Goal: Task Accomplishment & Management: Use online tool/utility

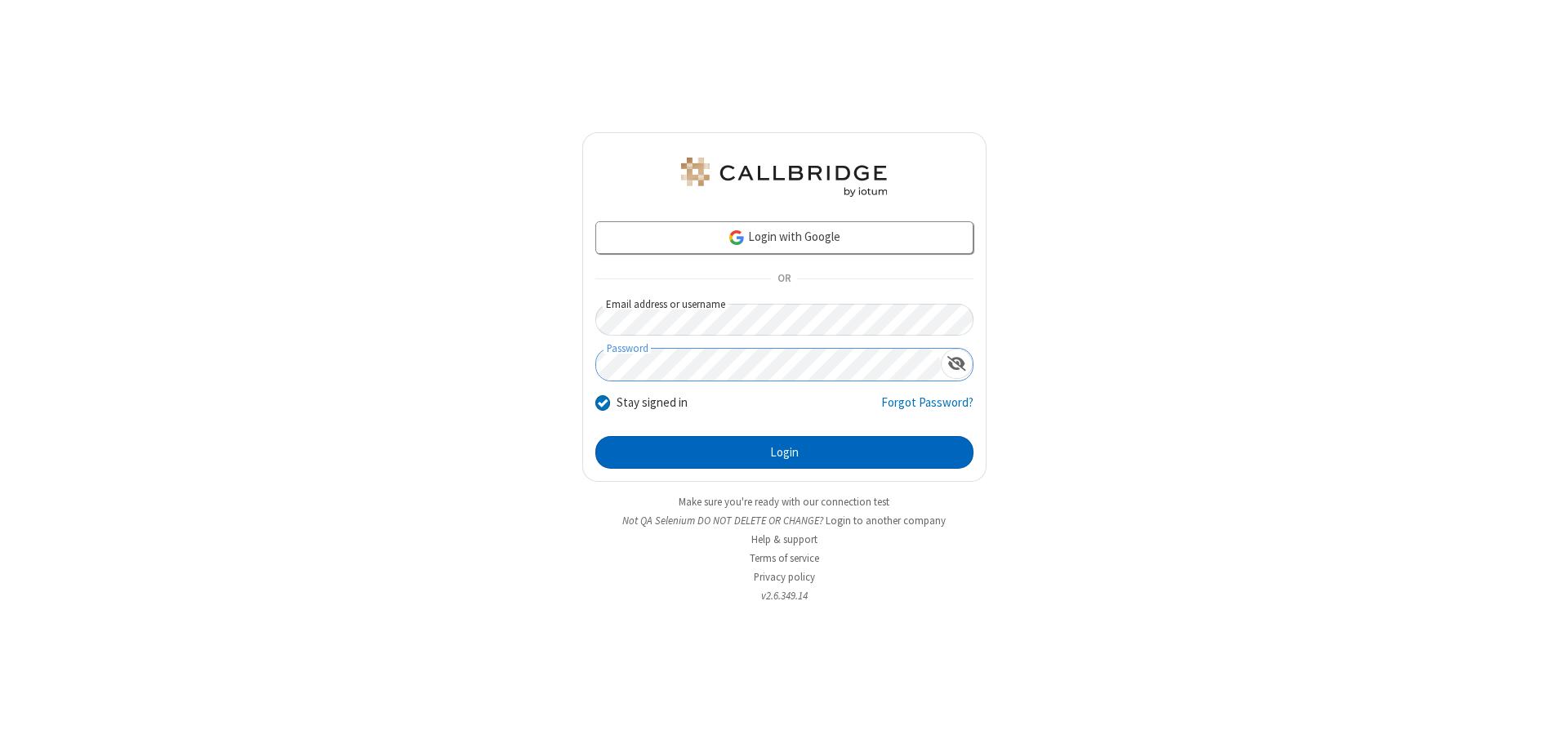
click at [784, 452] on button "Login" at bounding box center [784, 453] width 378 height 33
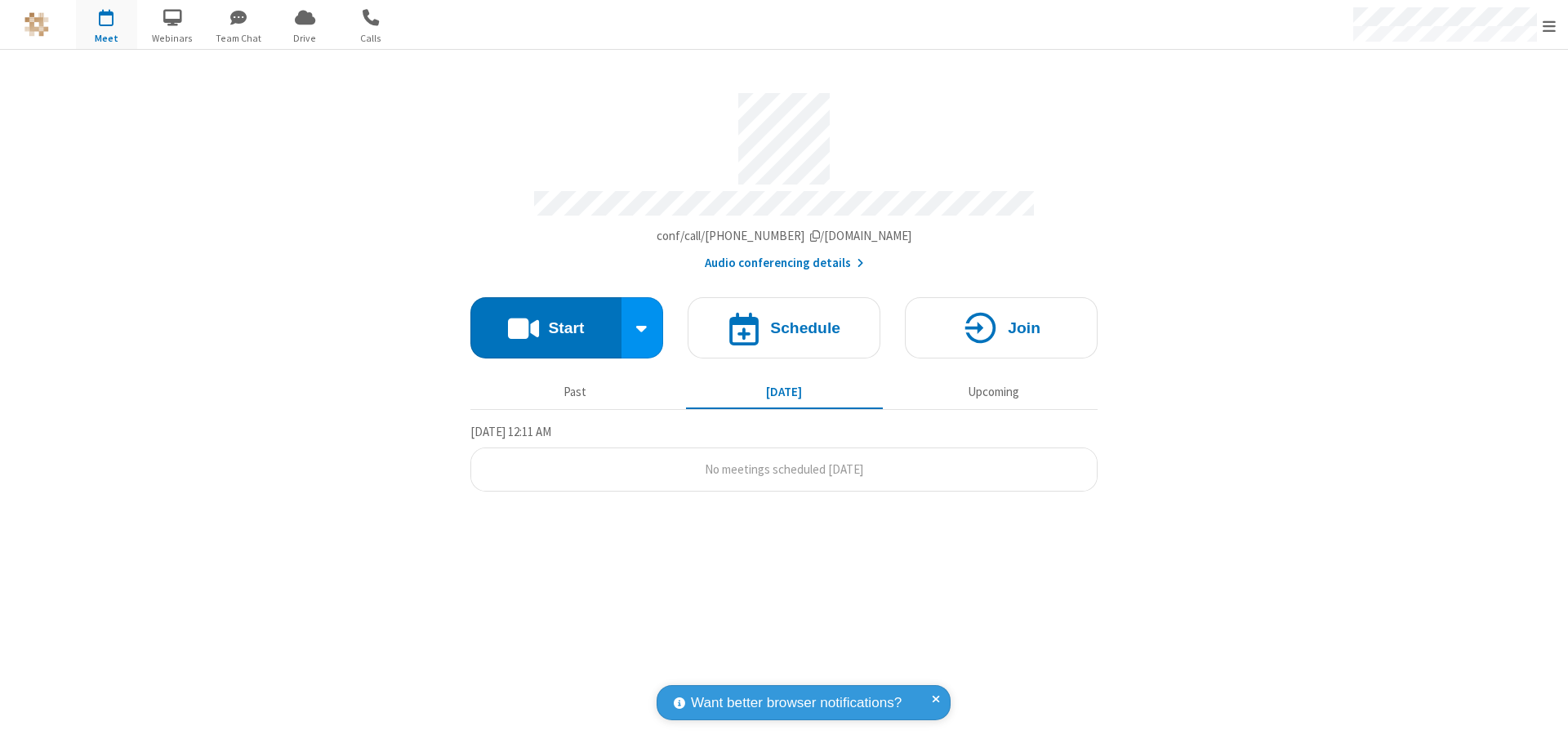
click at [1550, 26] on span "Open menu" at bounding box center [1550, 27] width 13 height 16
click at [106, 25] on span "button" at bounding box center [106, 17] width 61 height 28
click at [784, 320] on h4 "Schedule" at bounding box center [805, 327] width 71 height 16
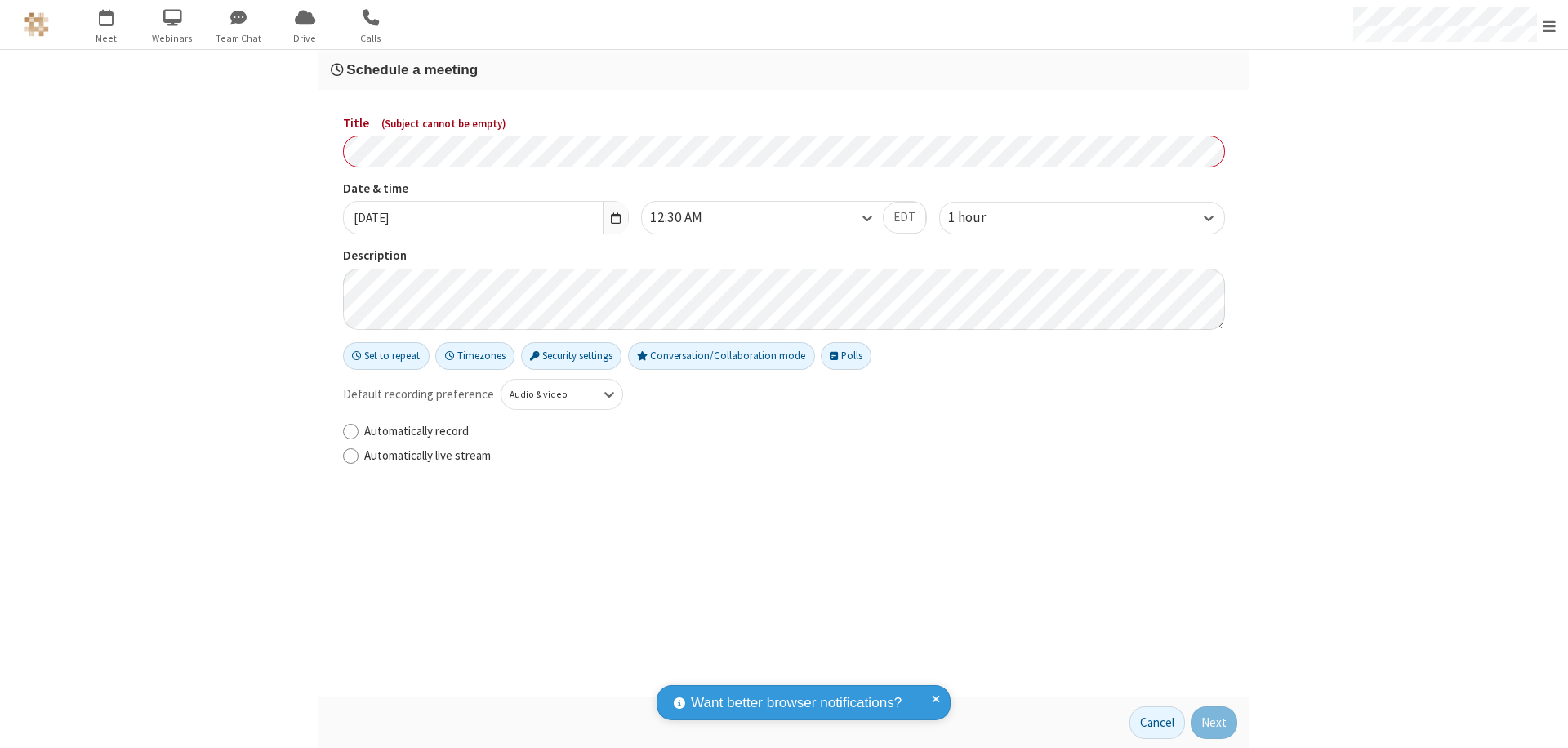
click at [784, 70] on h3 "Schedule a meeting" at bounding box center [784, 70] width 907 height 16
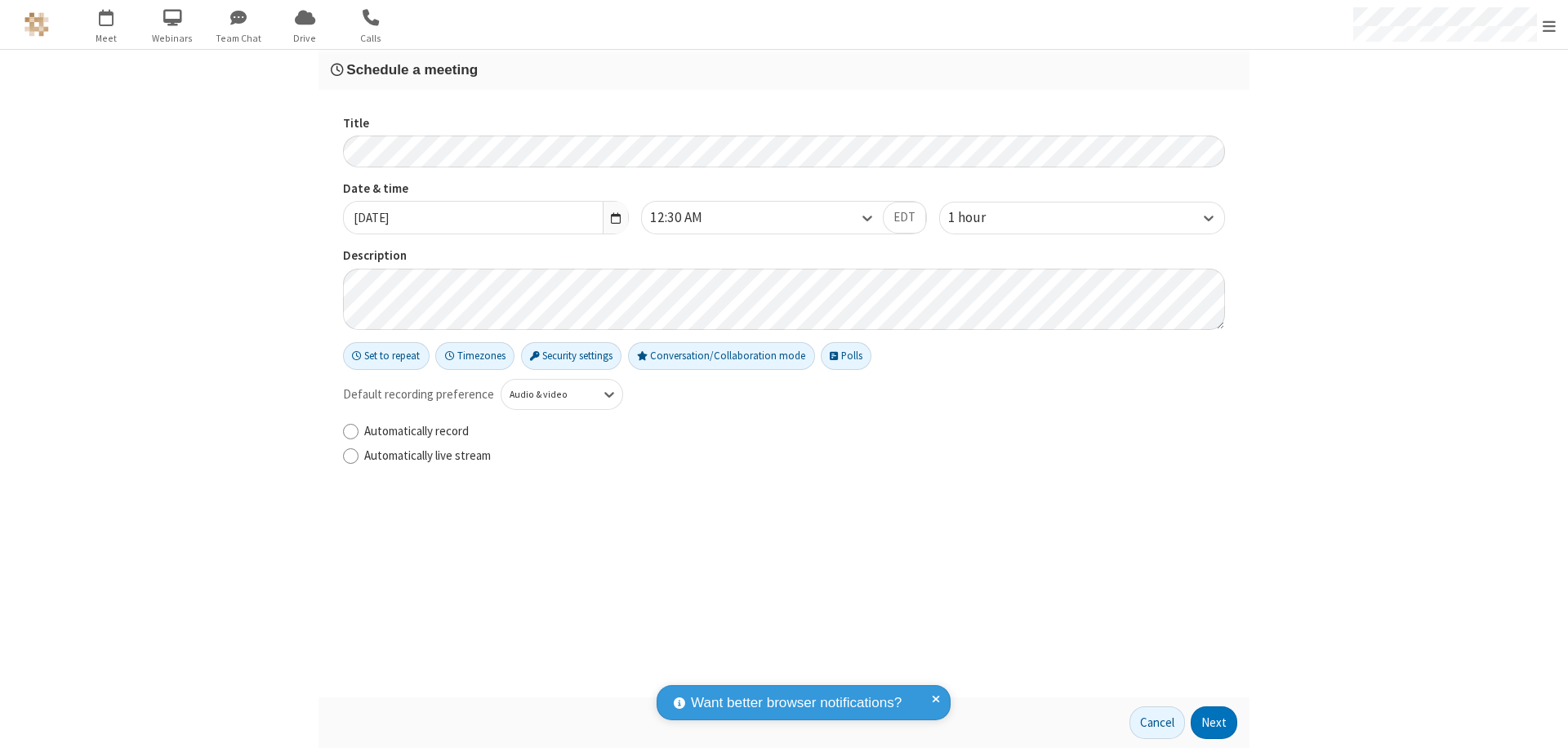
click at [1215, 722] on button "Next" at bounding box center [1214, 723] width 47 height 33
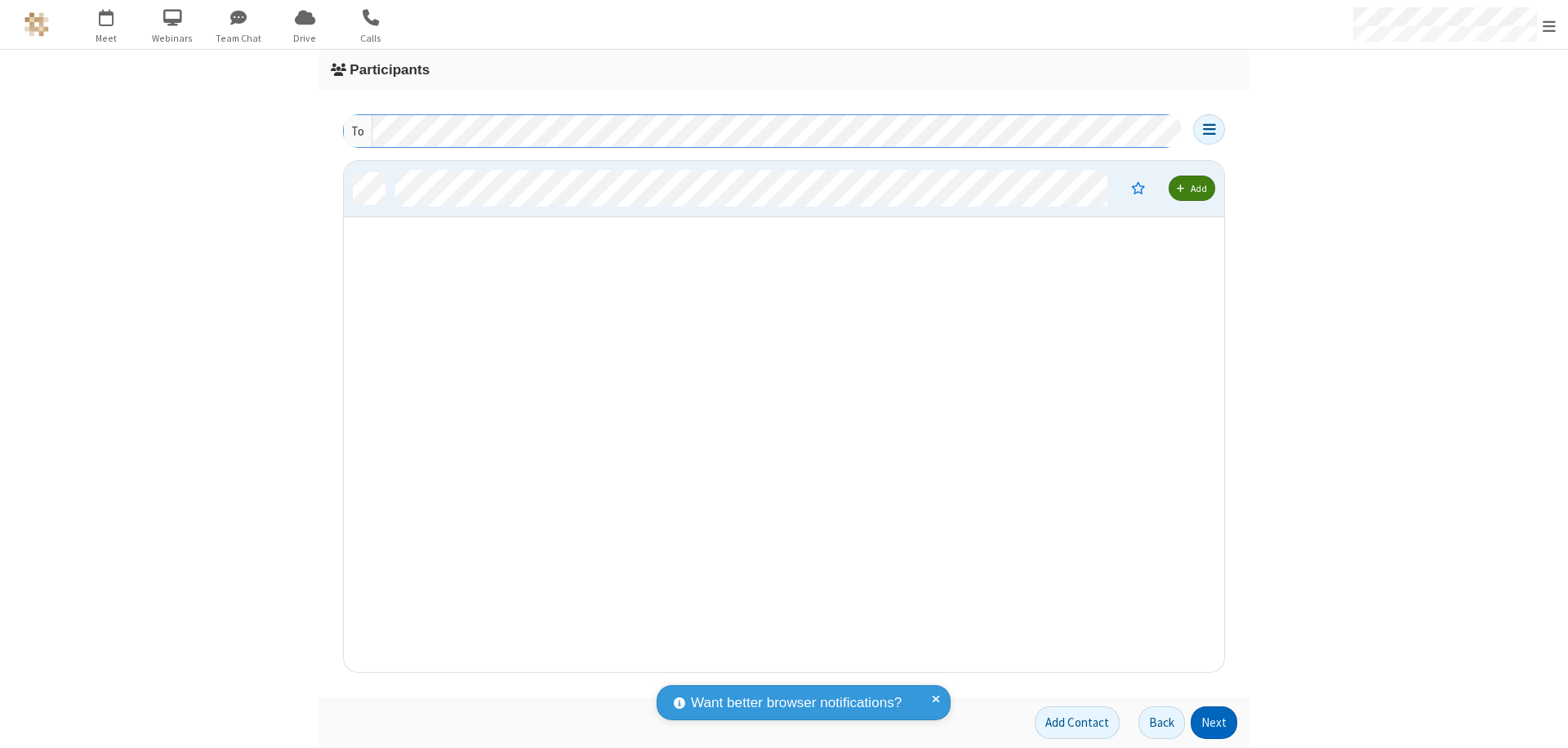
click at [1215, 722] on button "Next" at bounding box center [1214, 723] width 47 height 33
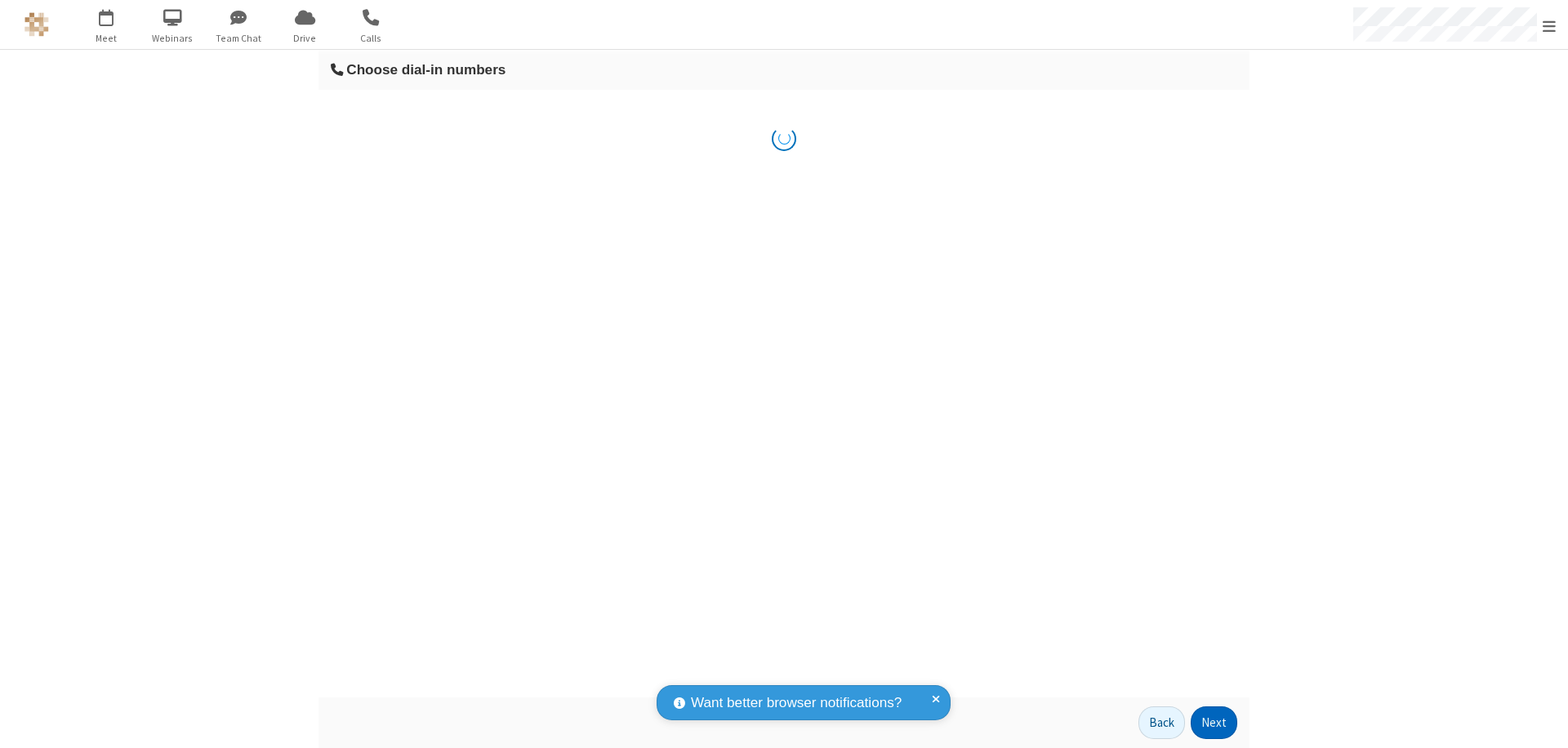
click at [1215, 722] on button "Next" at bounding box center [1214, 723] width 47 height 33
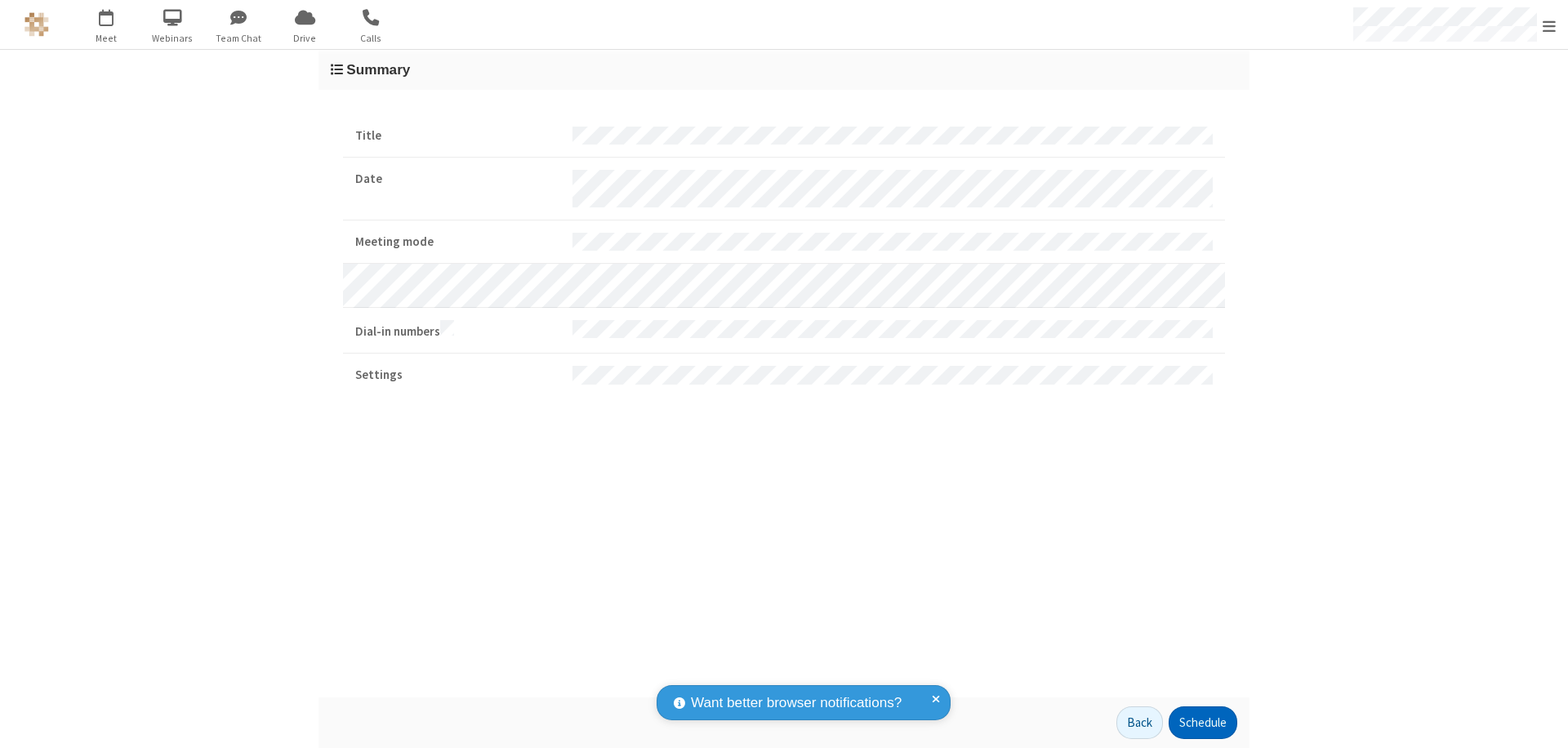
click at [1202, 722] on button "Schedule" at bounding box center [1203, 723] width 69 height 33
